Goal: Obtain resource: Download file/media

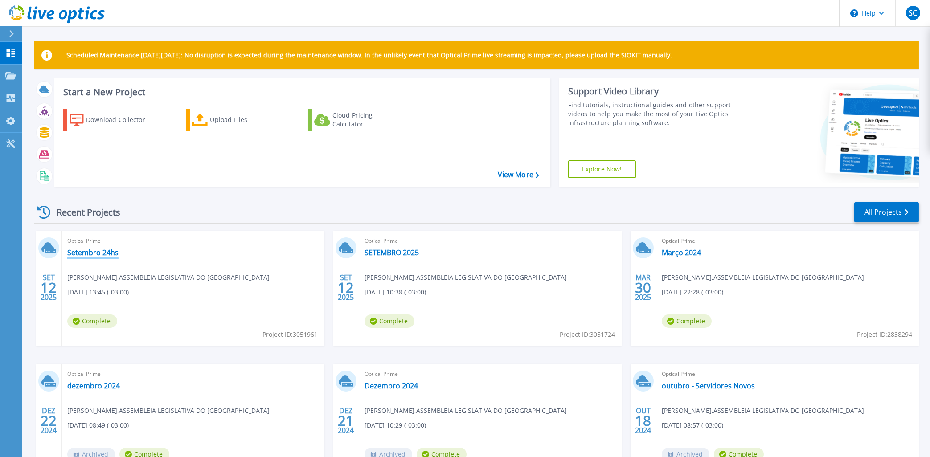
click at [86, 251] on link "Setembro 24hs" at bounding box center [92, 252] width 51 height 9
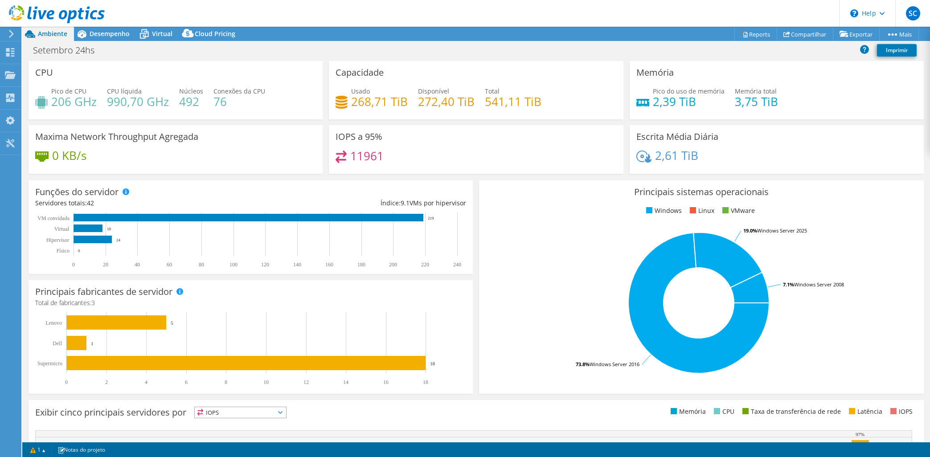
select select "USD"
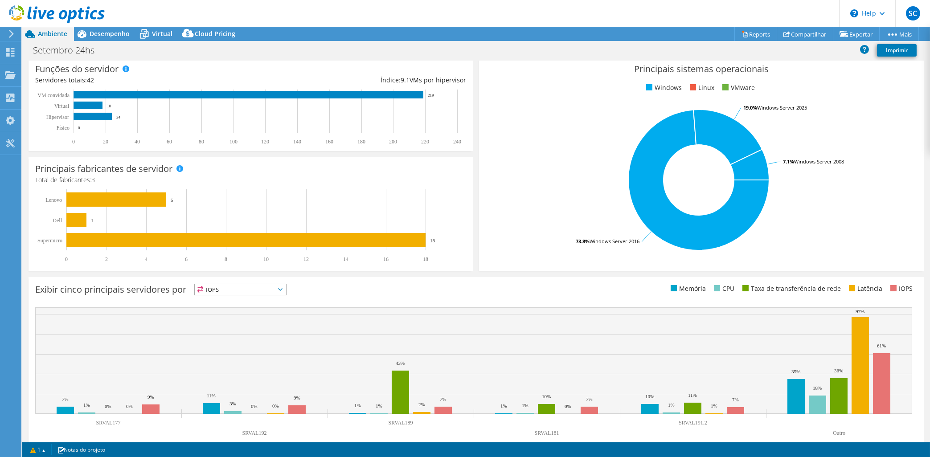
scroll to position [137, 0]
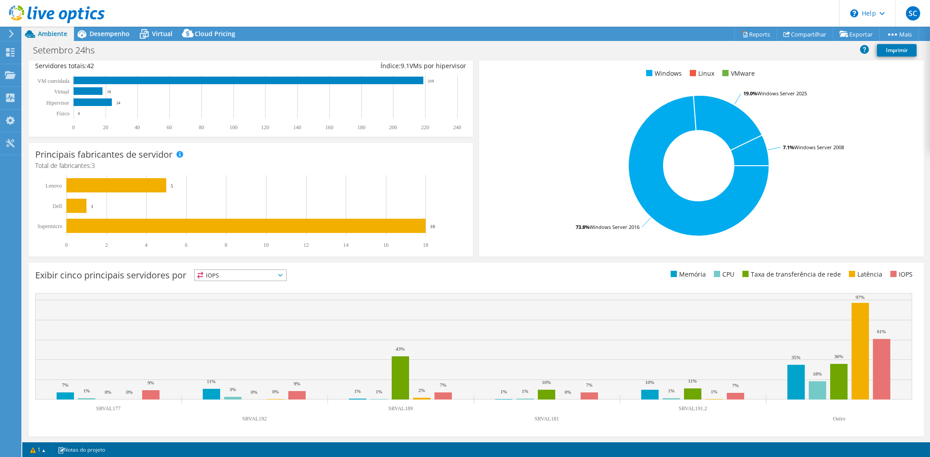
click at [280, 276] on span "IOPS" at bounding box center [240, 275] width 91 height 11
click at [235, 295] on li "Memória" at bounding box center [240, 299] width 91 height 12
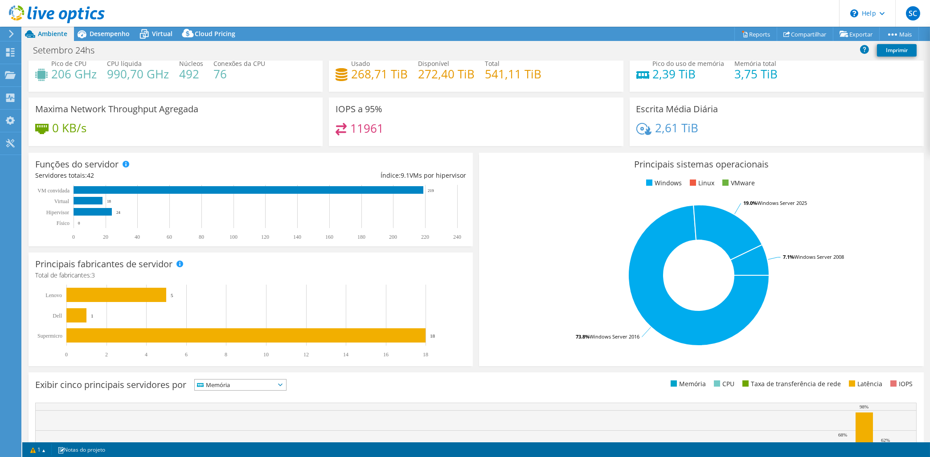
scroll to position [12, 0]
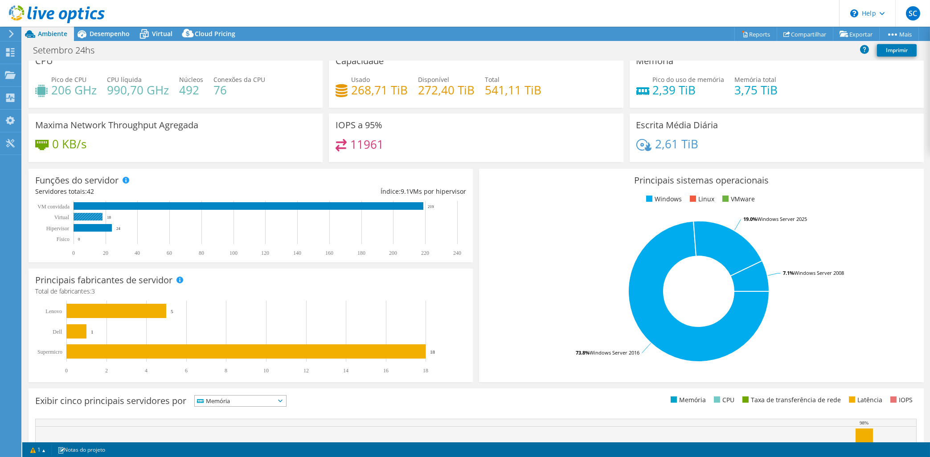
click at [88, 217] on rect at bounding box center [88, 217] width 29 height 8
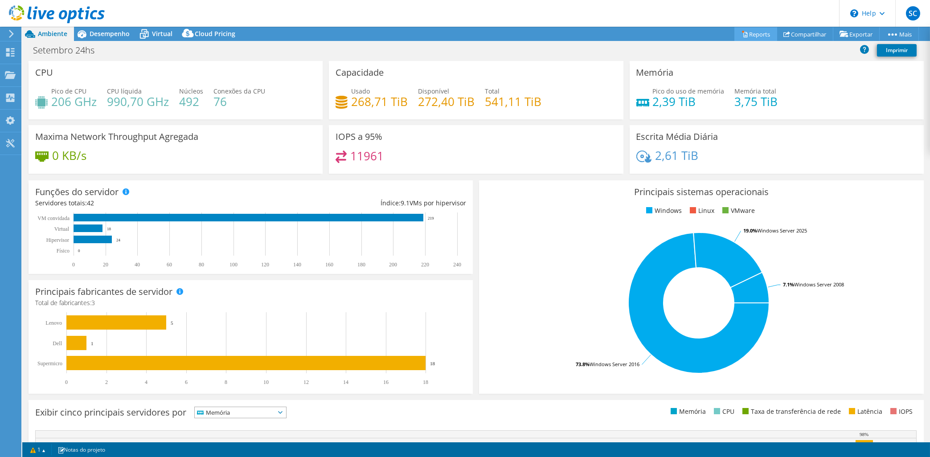
click at [755, 37] on link "Reports" at bounding box center [756, 34] width 43 height 14
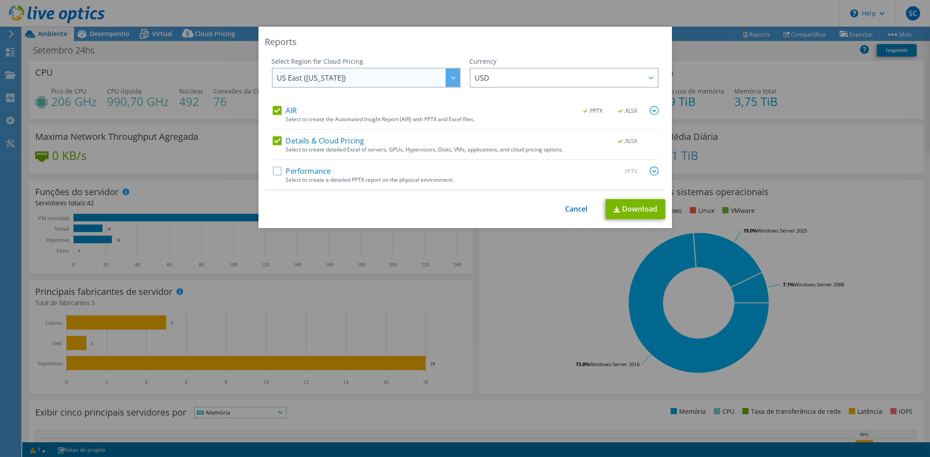
click at [452, 81] on div at bounding box center [453, 78] width 14 height 18
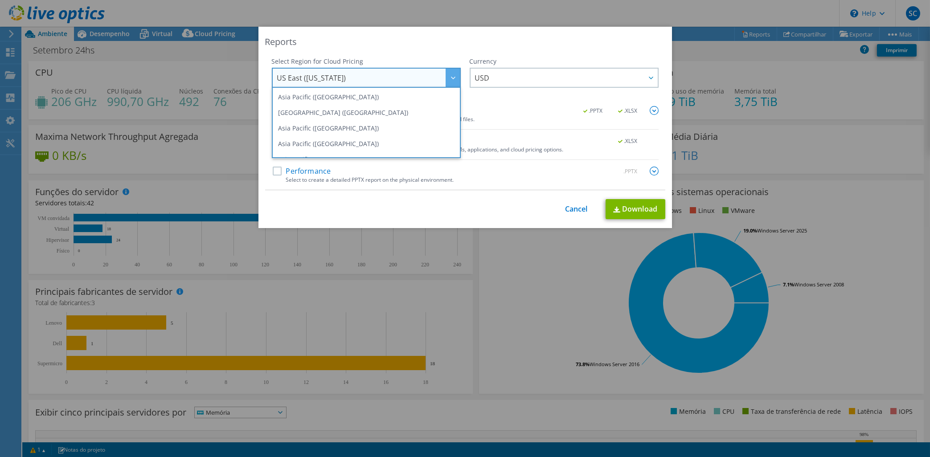
click at [452, 81] on div at bounding box center [453, 78] width 14 height 18
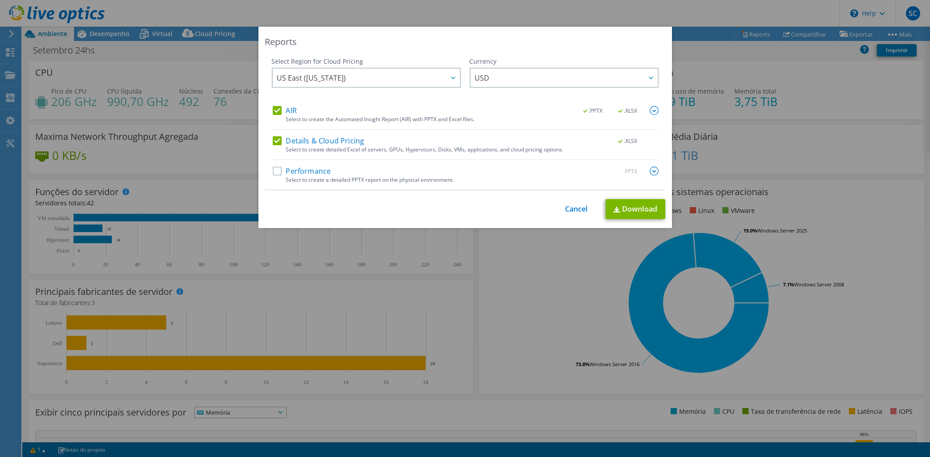
click at [271, 171] on div "Select Region for Cloud Pricing Asia Pacific ([GEOGRAPHIC_DATA]) [GEOGRAPHIC_DA…" at bounding box center [465, 123] width 400 height 133
click at [278, 171] on label "Performance" at bounding box center [302, 171] width 58 height 9
click at [0, 0] on input "Performance" at bounding box center [0, 0] width 0 height 0
click at [460, 78] on div "US East ([US_STATE]) [GEOGRAPHIC_DATA] ([GEOGRAPHIC_DATA]) [GEOGRAPHIC_DATA] ([…" at bounding box center [366, 79] width 189 height 22
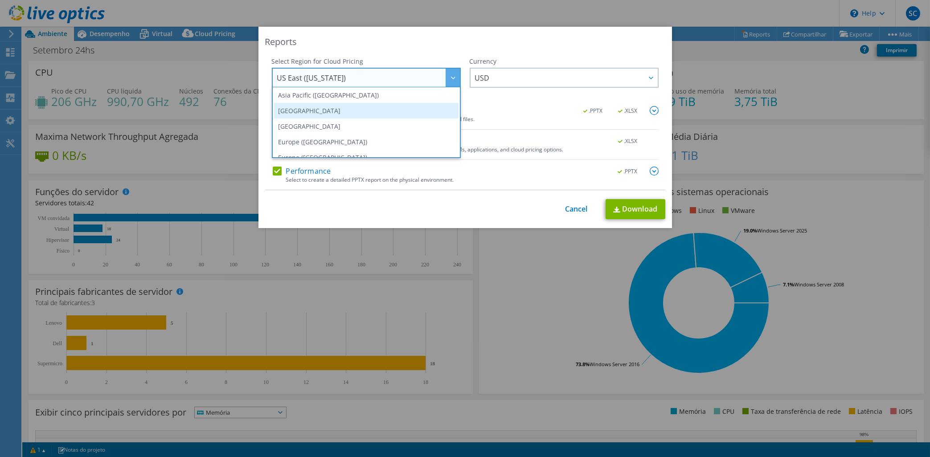
scroll to position [83, 0]
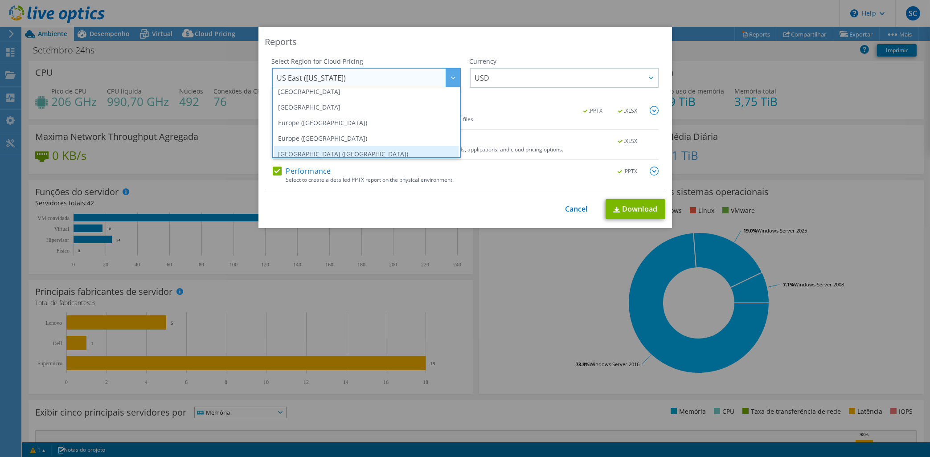
click at [338, 154] on li "[GEOGRAPHIC_DATA] ([GEOGRAPHIC_DATA])" at bounding box center [366, 154] width 185 height 16
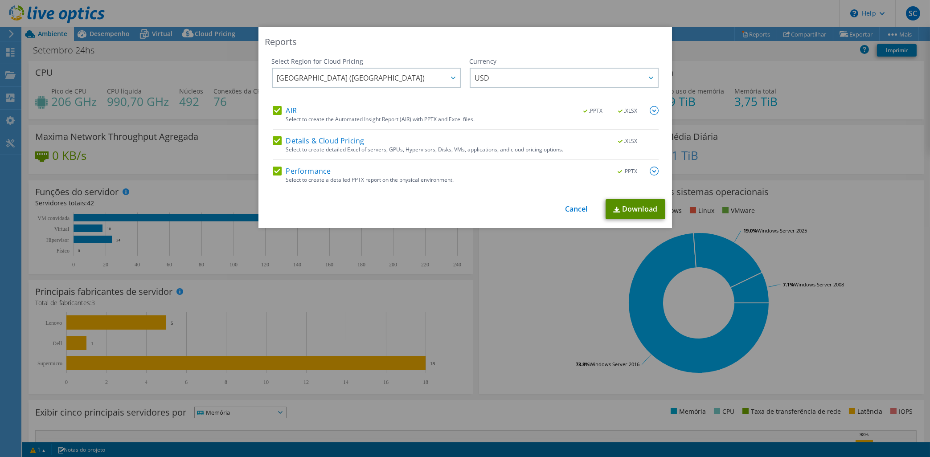
click at [640, 210] on link "Download" at bounding box center [636, 209] width 60 height 20
